Goal: Task Accomplishment & Management: Use online tool/utility

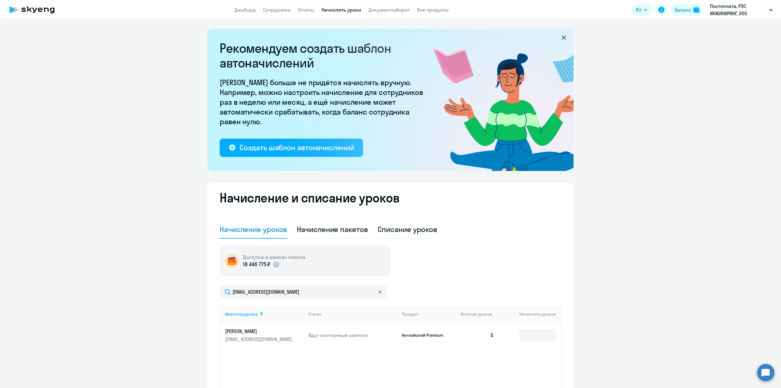
select select "10"
click at [279, 12] on link "Сотрудники" at bounding box center [277, 10] width 28 height 6
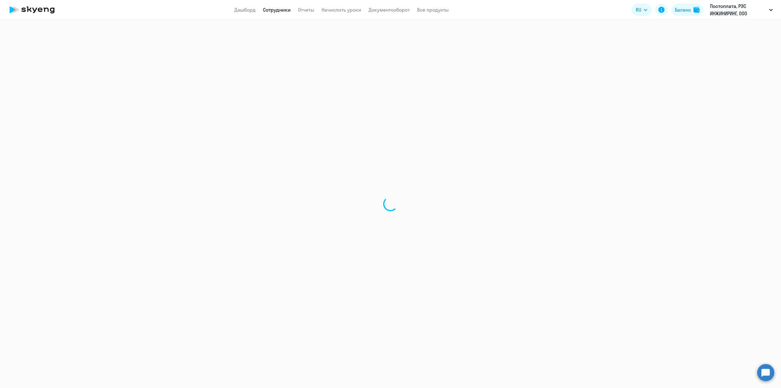
select select "30"
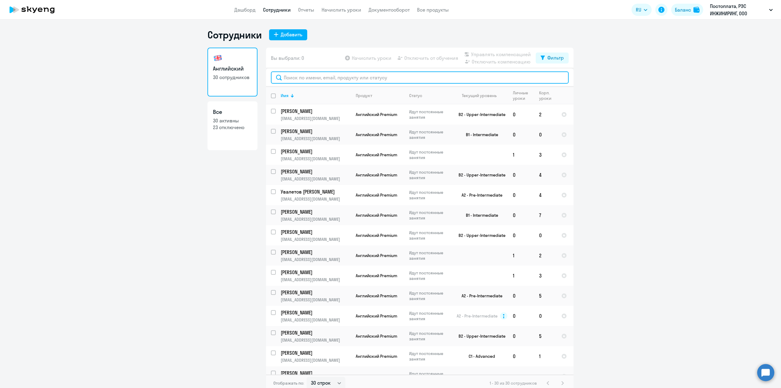
click at [323, 79] on input "text" at bounding box center [420, 77] width 298 height 12
type input "м"
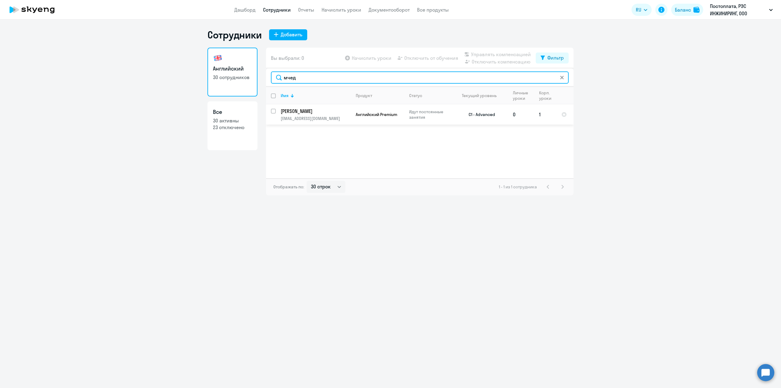
type input "мчед"
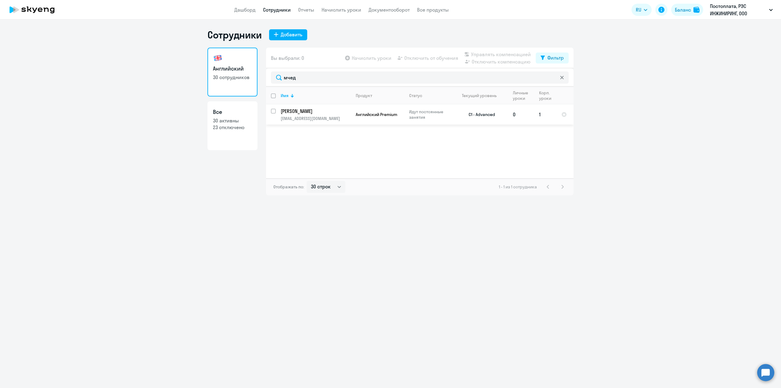
click at [273, 111] on input "select row 10285226" at bounding box center [277, 115] width 12 height 12
checkbox input "true"
click at [365, 58] on span "Начислить уроки" at bounding box center [372, 57] width 40 height 7
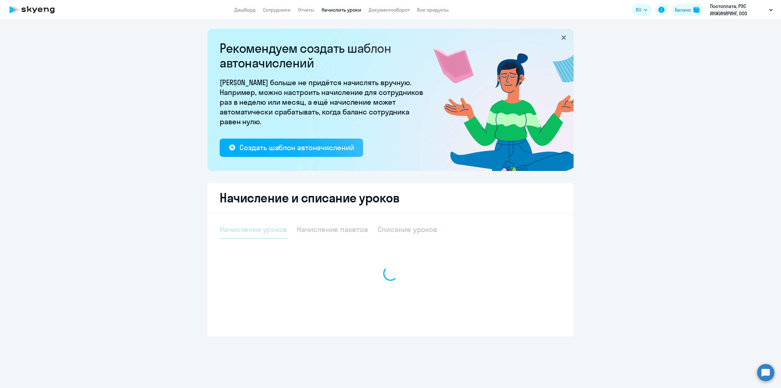
select select "10"
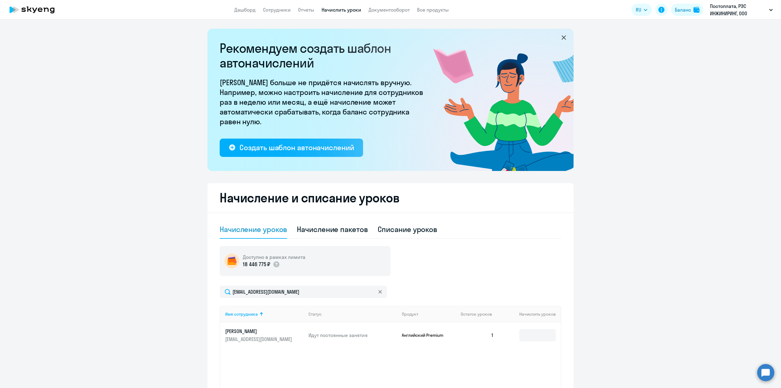
scroll to position [61, 0]
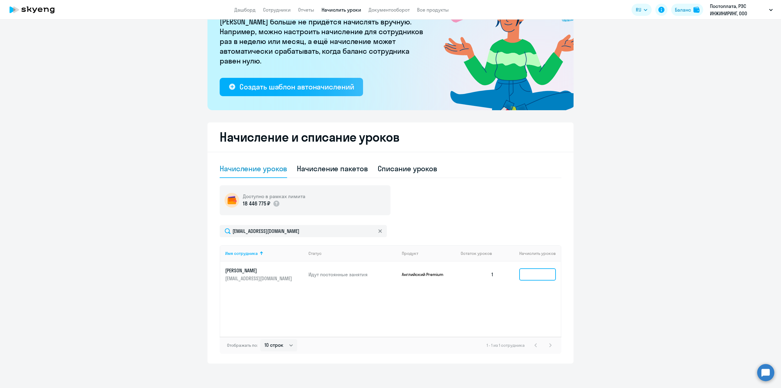
click at [531, 273] on input at bounding box center [537, 274] width 37 height 12
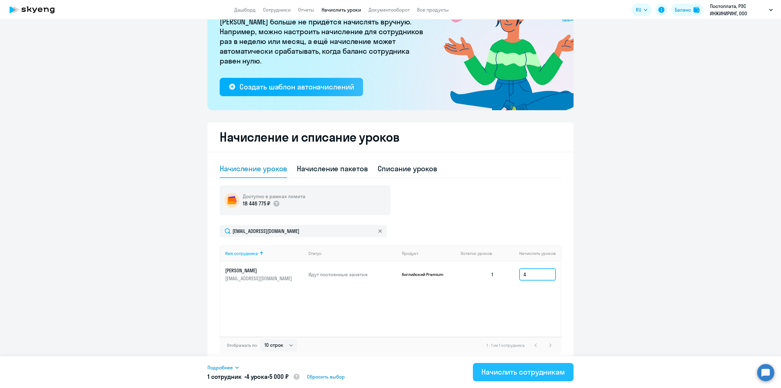
type input "4"
click at [526, 377] on button "Начислить сотрудникам" at bounding box center [523, 372] width 101 height 18
